Goal: Task Accomplishment & Management: Complete application form

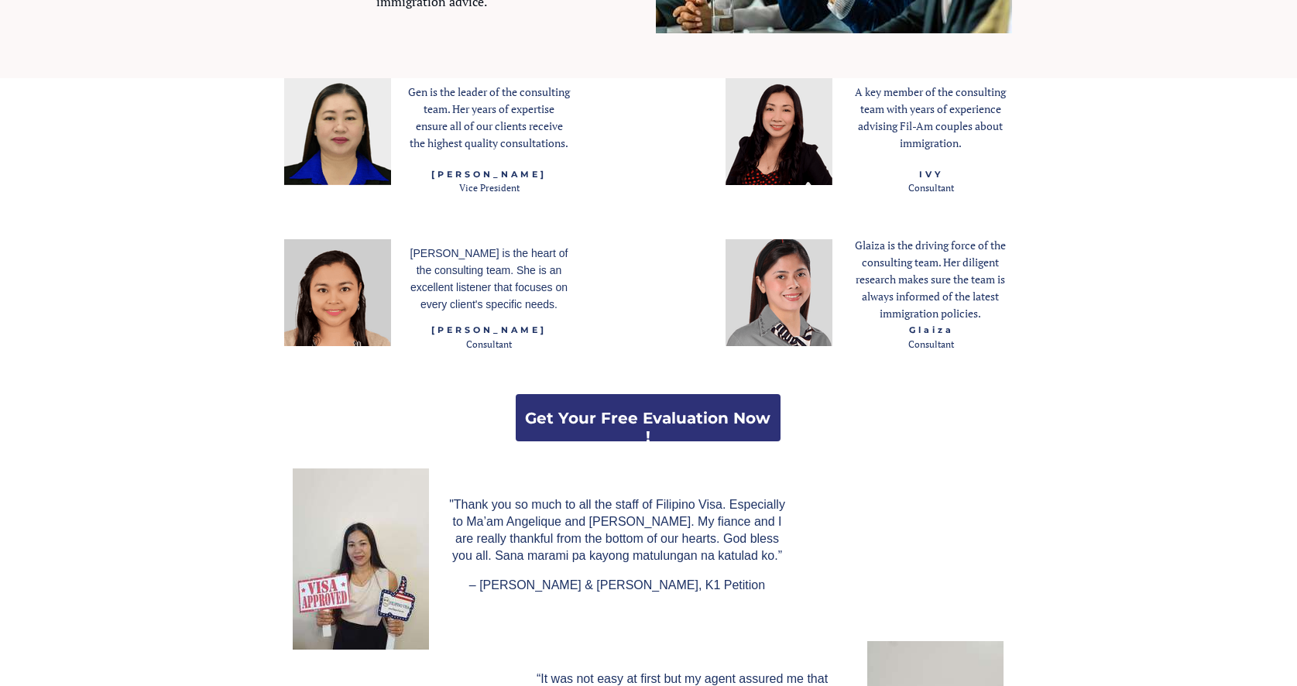
scroll to position [2059, 0]
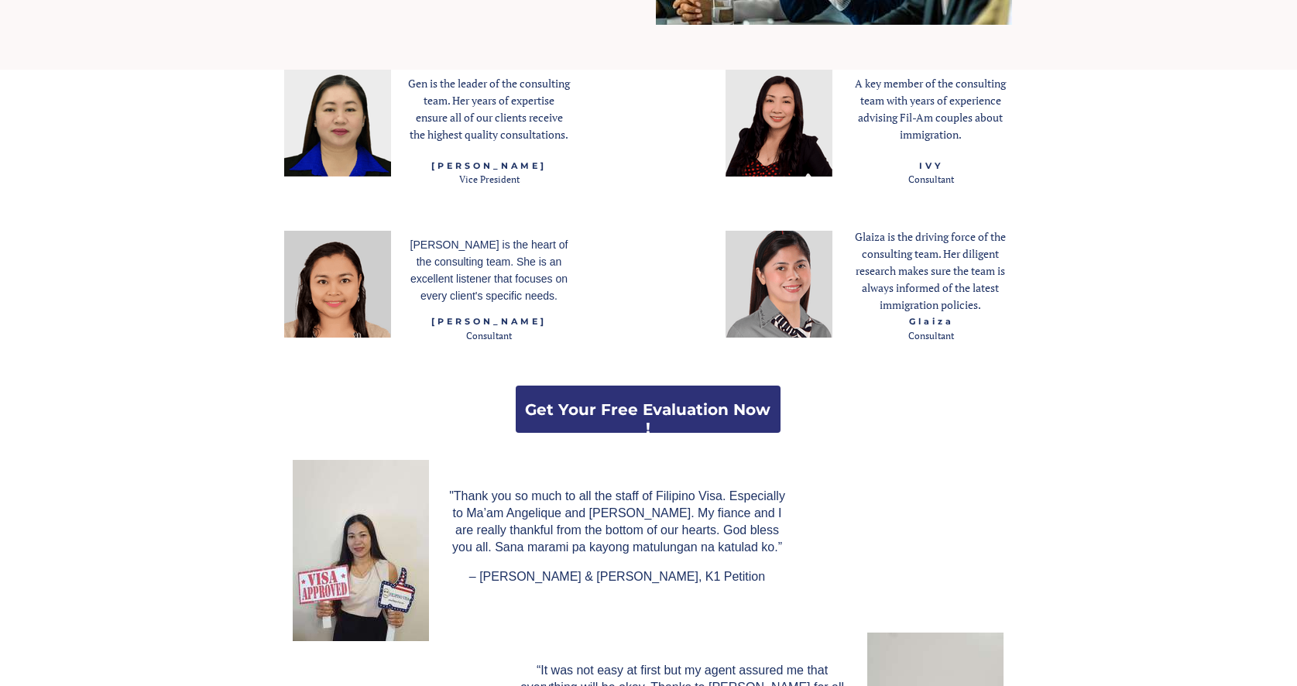
drag, startPoint x: 1297, startPoint y: 127, endPoint x: 1247, endPoint y: 293, distance: 173.2
click at [1247, 293] on div "[GEOGRAPHIC_DATA] and Philippines immigration assistance for fiancé , spouse, f…" at bounding box center [648, 534] width 1297 height 5186
click at [777, 402] on span "Get Your Free Evaluation Now !" at bounding box center [648, 418] width 265 height 37
